Goal: Check status: Check status

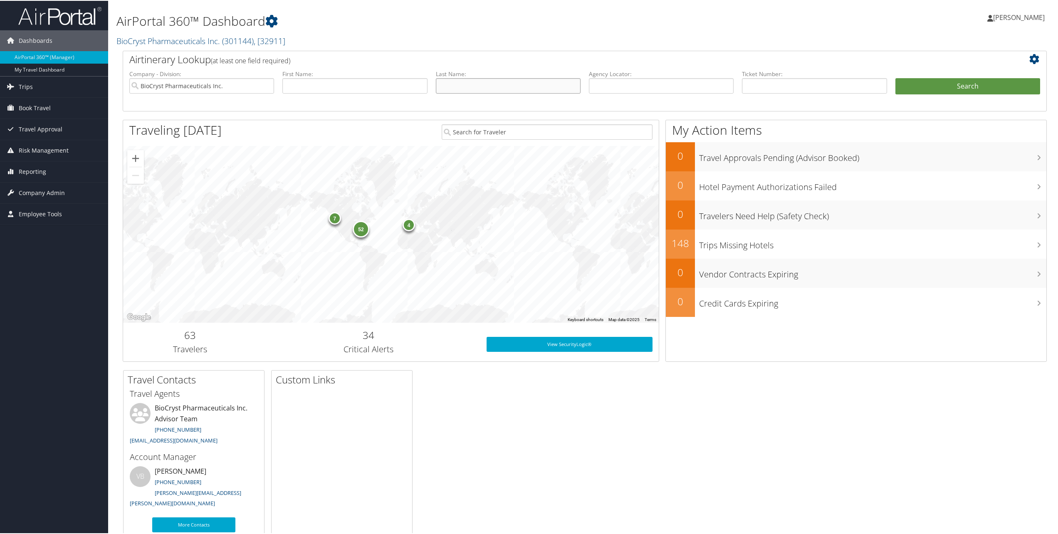
click at [462, 89] on input "text" at bounding box center [508, 84] width 145 height 15
type input "khuu"
click at [352, 89] on input "text" at bounding box center [354, 84] width 145 height 15
type input "tam"
click at [950, 83] on button "Search" at bounding box center [967, 85] width 145 height 17
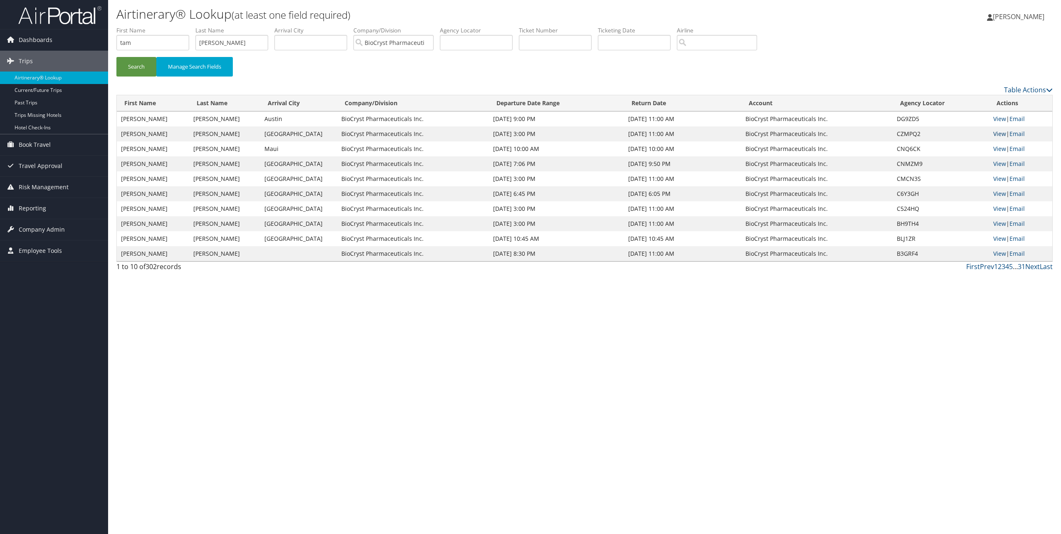
click at [1000, 134] on link "View" at bounding box center [999, 134] width 13 height 8
click at [1032, 266] on link "Next" at bounding box center [1032, 266] width 15 height 9
click at [1036, 268] on link "Next" at bounding box center [1032, 266] width 15 height 9
click at [974, 268] on link "First" at bounding box center [973, 266] width 14 height 9
click at [967, 266] on link "First" at bounding box center [973, 266] width 14 height 9
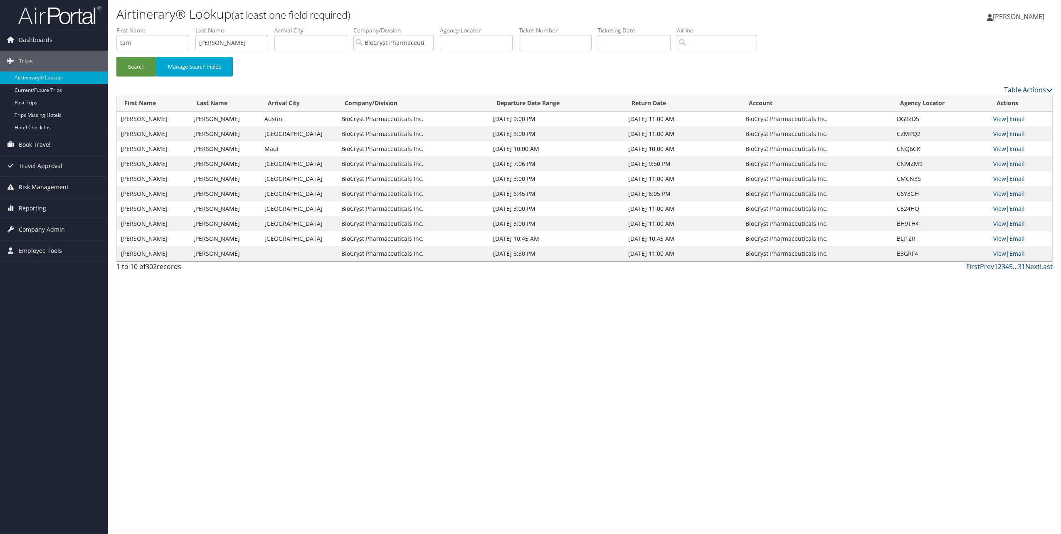
click at [1001, 134] on link "View" at bounding box center [999, 134] width 13 height 8
click at [973, 268] on link "First" at bounding box center [973, 266] width 14 height 9
click at [969, 265] on link "First" at bounding box center [973, 266] width 14 height 9
